Goal: Information Seeking & Learning: Check status

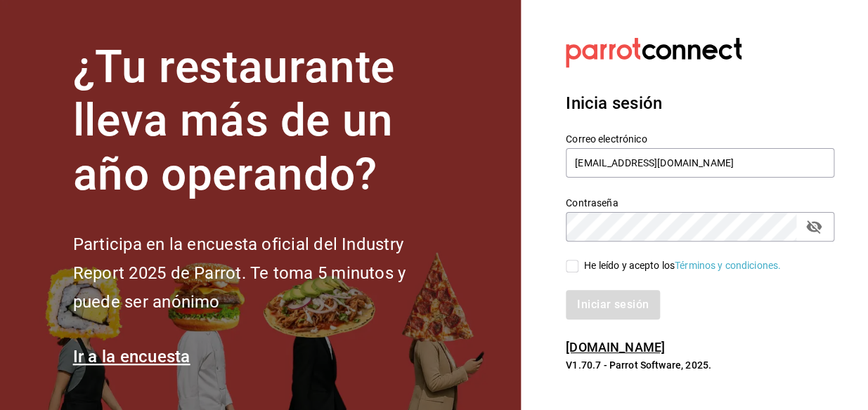
drag, startPoint x: 572, startPoint y: 266, endPoint x: 613, endPoint y: 294, distance: 50.5
click at [591, 273] on div "Correo electrónico mochomos.metepec@grupocosteno.com Contraseña Contraseña He l…" at bounding box center [691, 218] width 285 height 204
drag, startPoint x: 572, startPoint y: 265, endPoint x: 611, endPoint y: 300, distance: 52.7
click at [582, 265] on label "He leído y acepto los Términos y condiciones." at bounding box center [672, 266] width 215 height 15
click at [578, 265] on input "He leído y acepto los Términos y condiciones." at bounding box center [571, 266] width 13 height 13
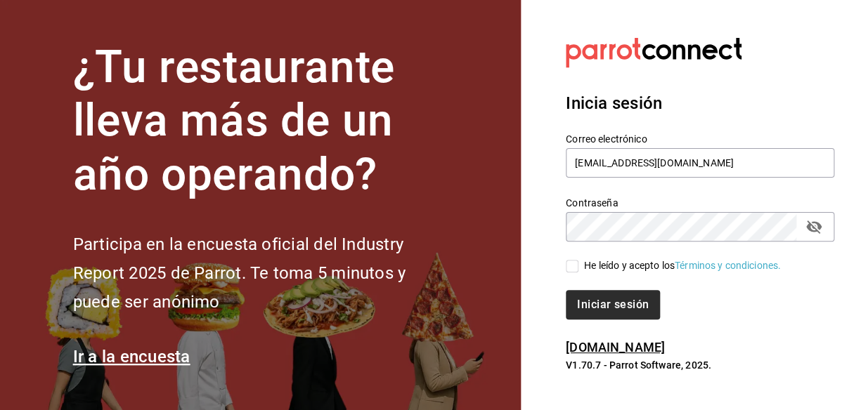
checkbox input "true"
click at [611, 304] on button "Iniciar sesión" at bounding box center [613, 305] width 96 height 30
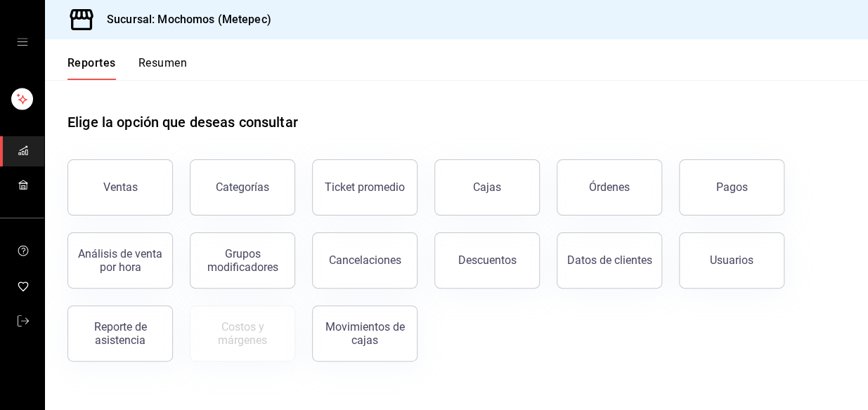
click at [719, 213] on div "Pagos" at bounding box center [723, 179] width 122 height 73
click at [742, 197] on button "Pagos" at bounding box center [731, 187] width 105 height 56
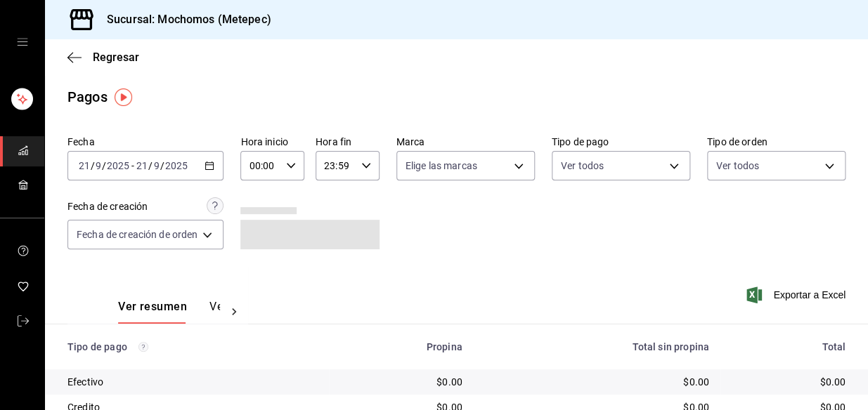
click at [207, 166] on \(Stroke\) "button" at bounding box center [209, 166] width 8 height 8
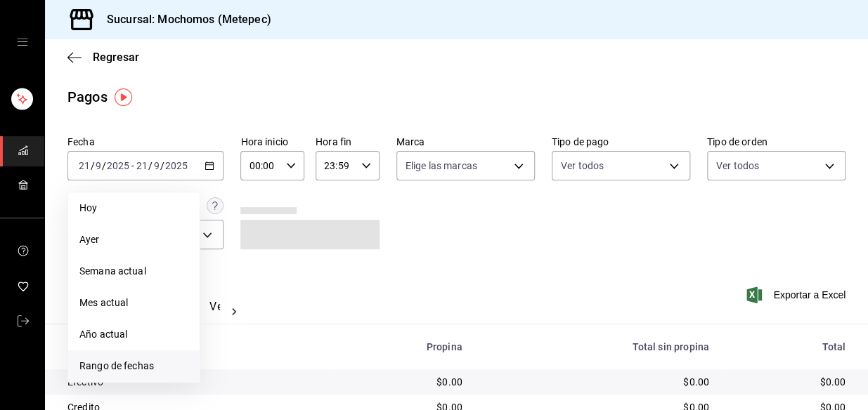
click at [128, 372] on span "Rango de fechas" at bounding box center [133, 366] width 109 height 15
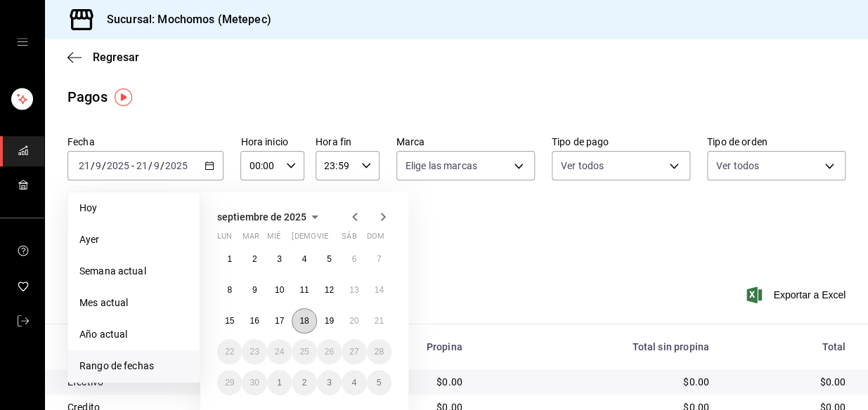
click at [308, 322] on abbr "18" at bounding box center [303, 321] width 9 height 10
click at [301, 318] on abbr "18" at bounding box center [303, 321] width 9 height 10
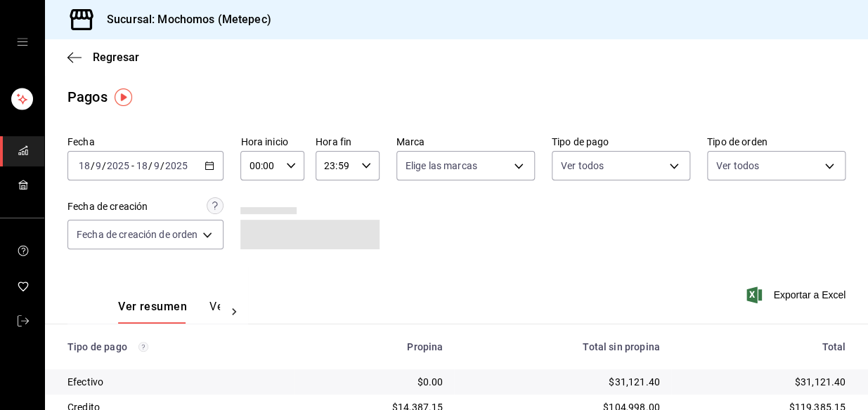
click at [202, 170] on div "2025-09-18 18 / 9 / 2025 - 2025-09-18 18 / 9 / 2025" at bounding box center [145, 166] width 156 height 30
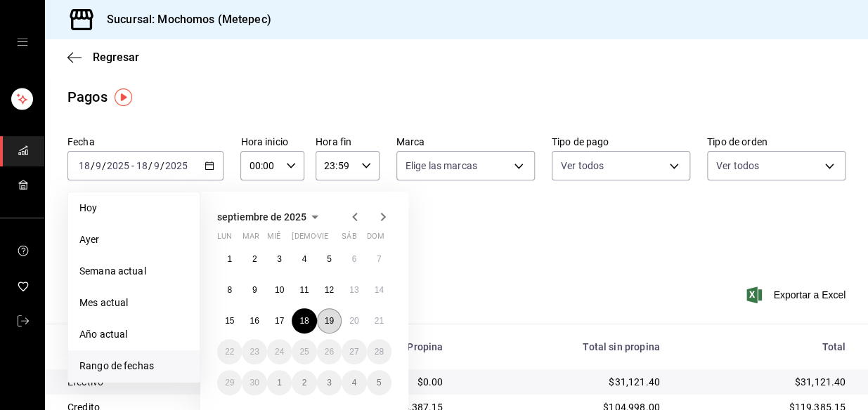
click at [330, 322] on abbr "19" at bounding box center [329, 321] width 9 height 10
click at [351, 324] on abbr "20" at bounding box center [353, 321] width 9 height 10
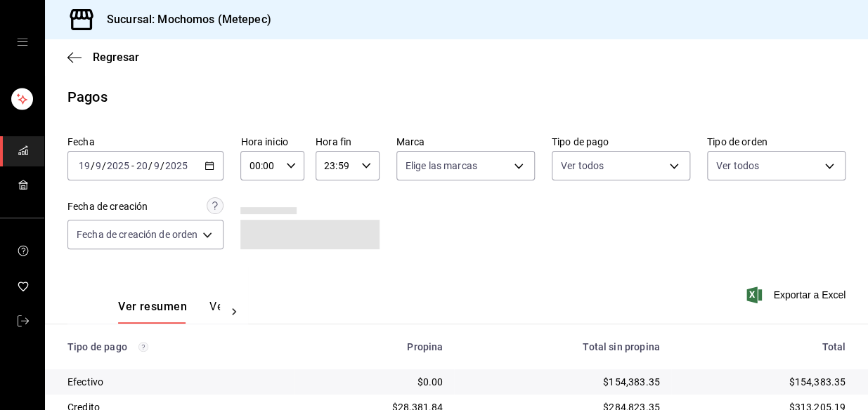
click at [211, 169] on icon "button" at bounding box center [209, 166] width 10 height 10
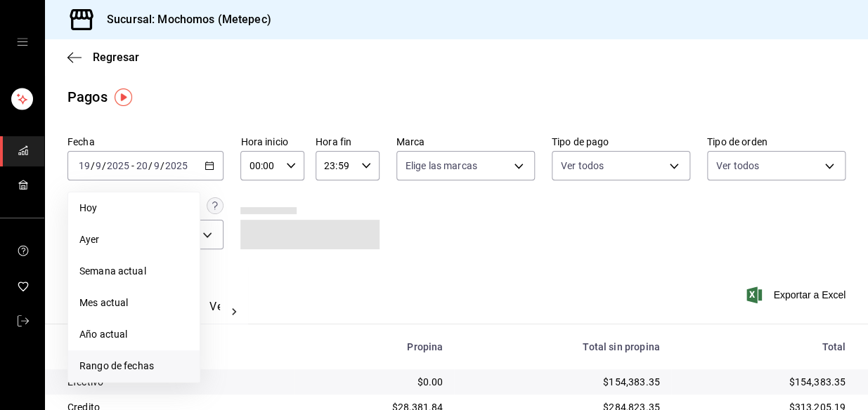
click at [143, 356] on li "Rango de fechas" at bounding box center [133, 367] width 131 height 32
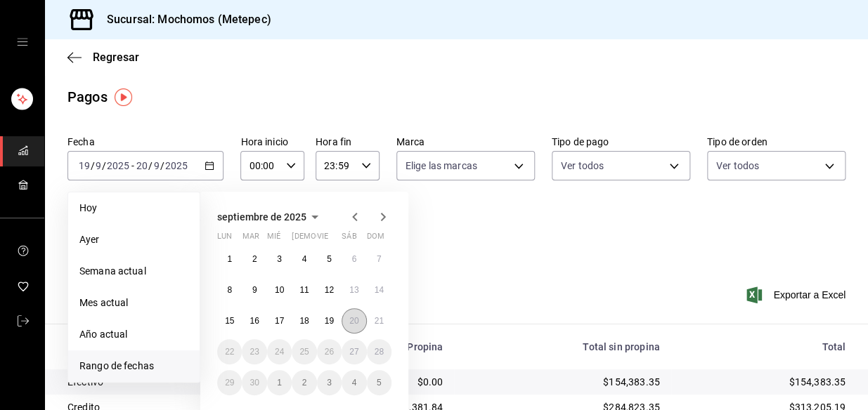
click at [353, 320] on abbr "20" at bounding box center [353, 321] width 9 height 10
click at [382, 319] on abbr "21" at bounding box center [378, 321] width 9 height 10
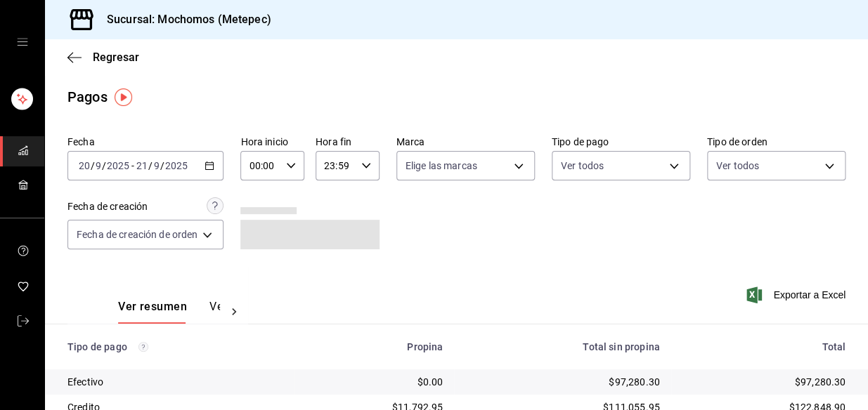
click at [275, 164] on input "00:00" at bounding box center [260, 166] width 40 height 28
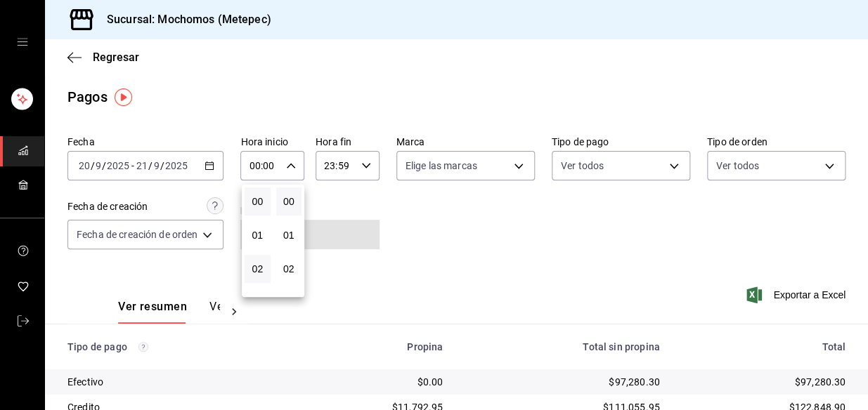
scroll to position [127, 0]
click at [260, 228] on div "05" at bounding box center [258, 243] width 32 height 34
click at [259, 209] on span "04" at bounding box center [257, 209] width 9 height 11
type input "04:00"
click at [361, 168] on div at bounding box center [434, 205] width 868 height 410
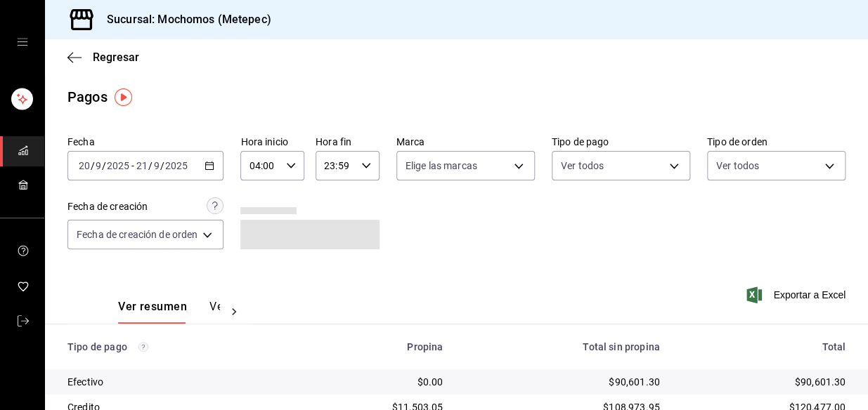
click at [362, 166] on \(Stroke\) "button" at bounding box center [366, 165] width 8 height 5
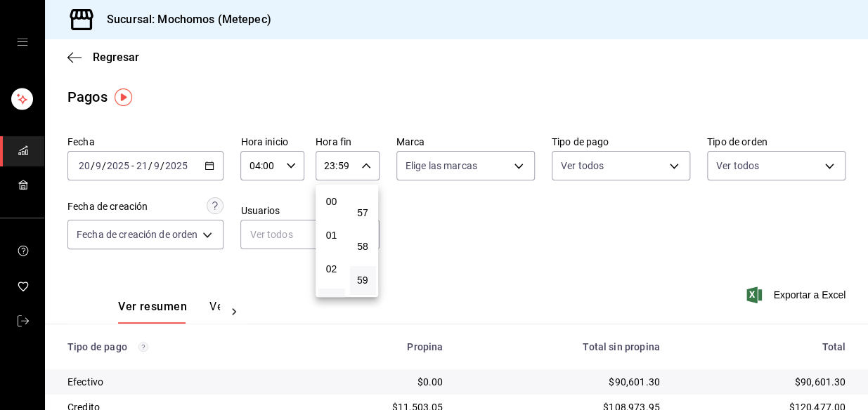
scroll to position [191, 0]
click at [332, 214] on span "06" at bounding box center [331, 212] width 9 height 11
click at [327, 211] on span "04" at bounding box center [331, 209] width 9 height 11
type input "04:59"
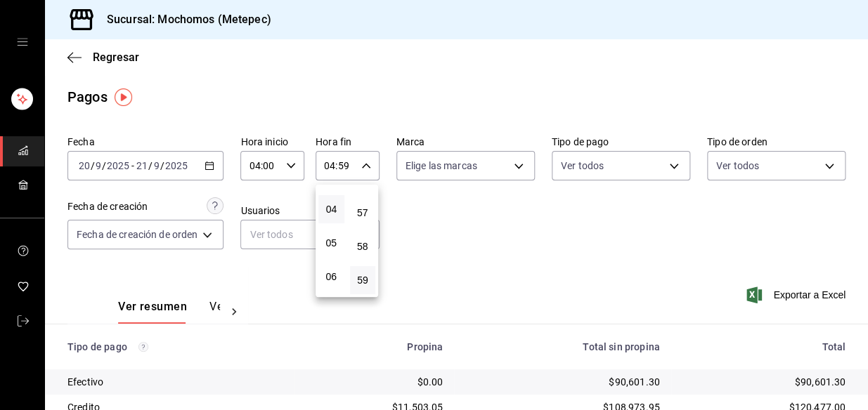
click at [547, 242] on div at bounding box center [434, 205] width 868 height 410
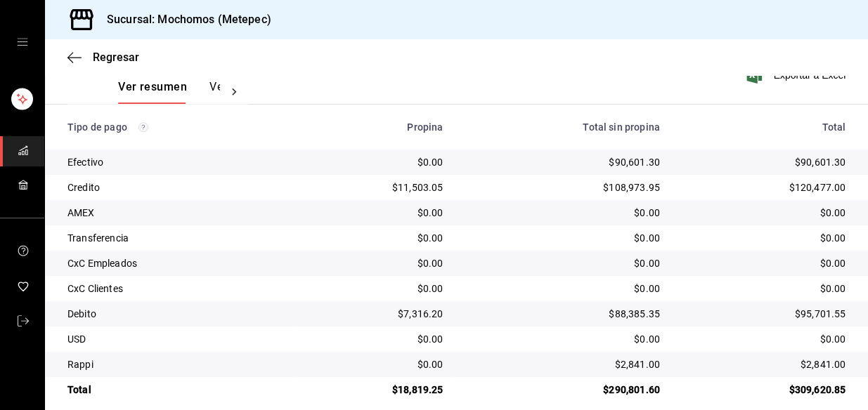
scroll to position [235, 0]
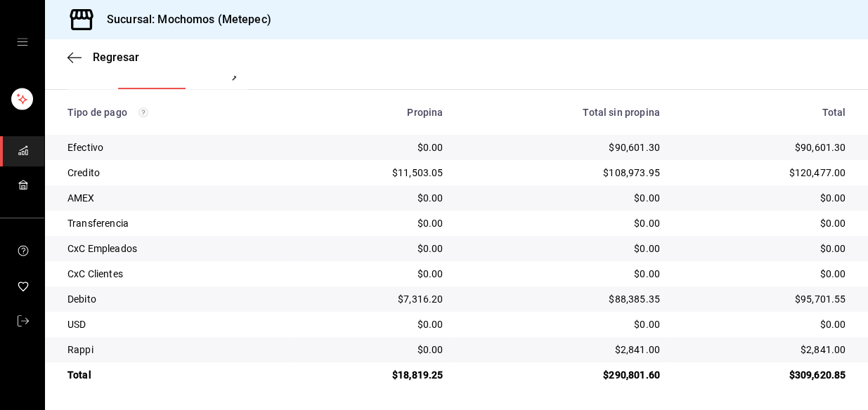
click at [70, 200] on div "AMEX" at bounding box center [175, 198] width 216 height 14
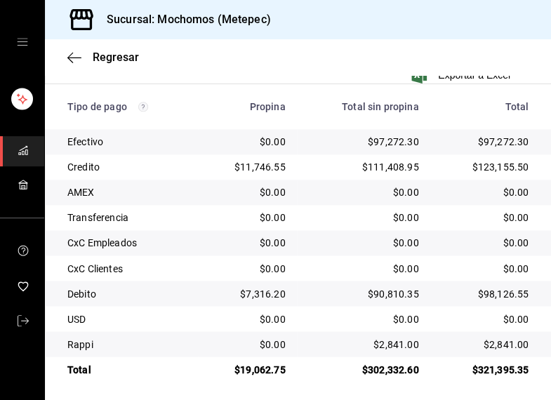
scroll to position [386, 0]
